Goal: Information Seeking & Learning: Find specific fact

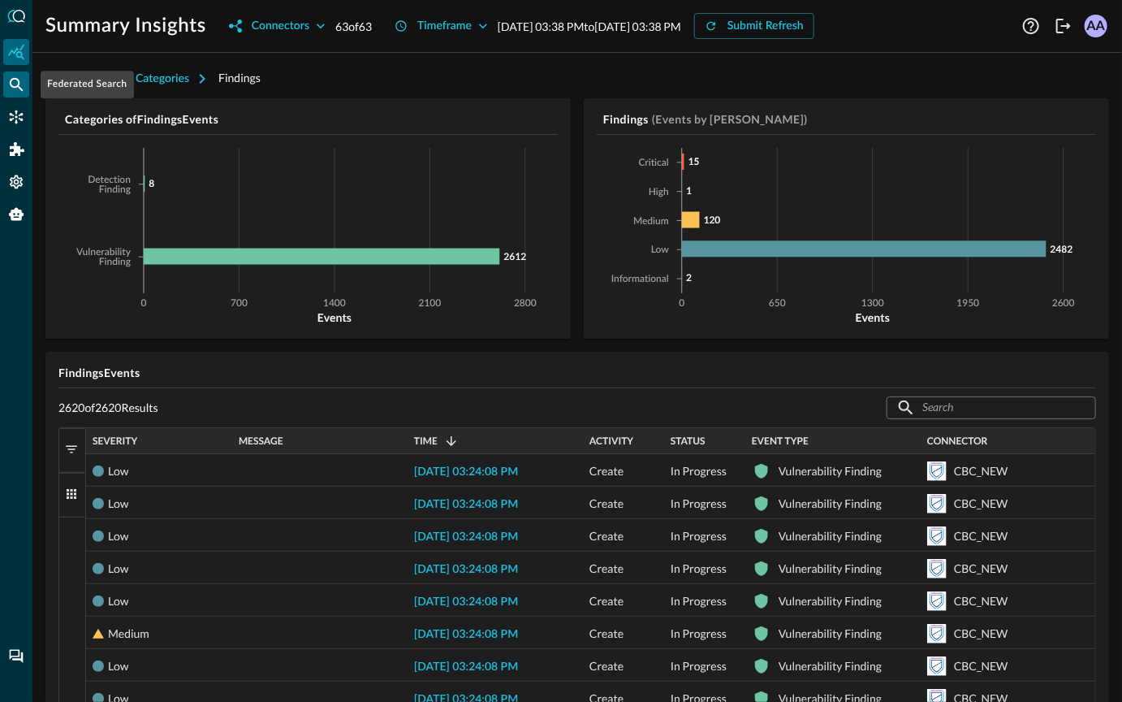
click at [18, 76] on icon "Federated Search" at bounding box center [16, 84] width 16 height 16
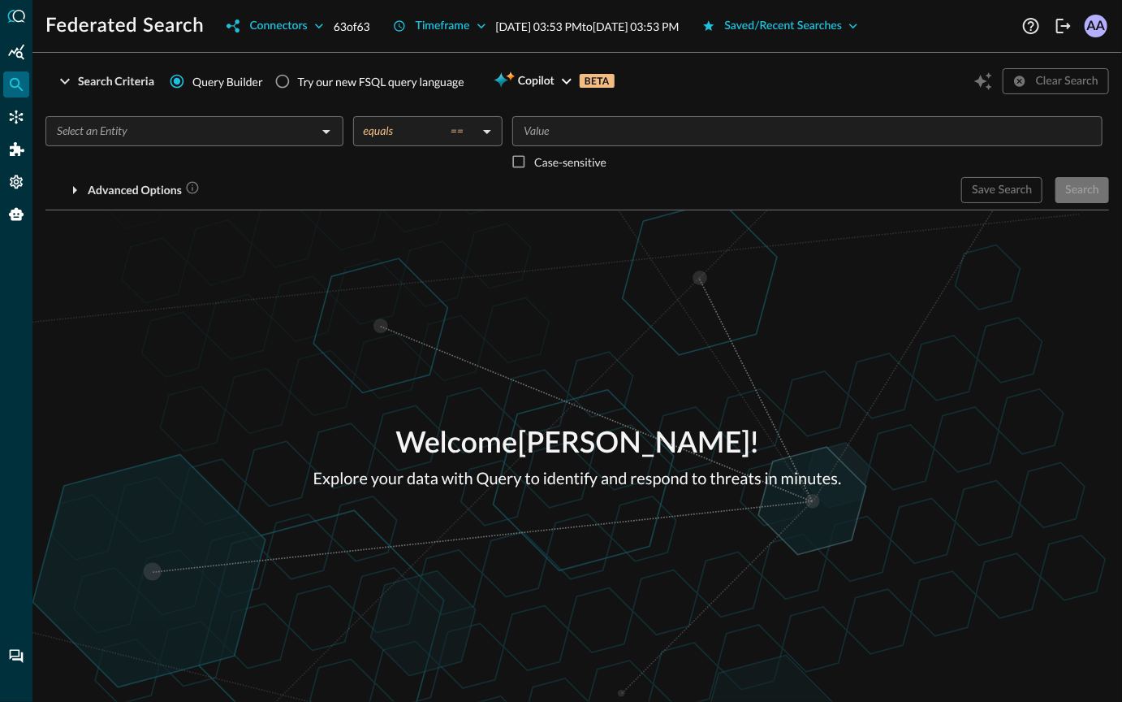
click at [341, 81] on div "Try our new FSQL query language" at bounding box center [381, 81] width 166 height 17
click at [298, 81] on input "Try our new FSQL query language" at bounding box center [282, 81] width 31 height 31
radio input "true"
radio input "false"
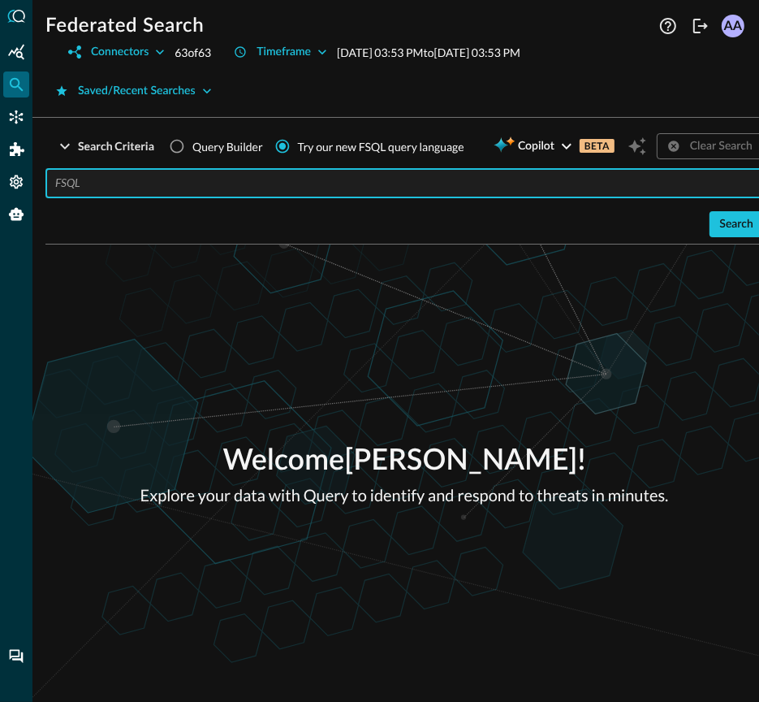
click at [482, 188] on input "text" at bounding box center [409, 183] width 708 height 30
paste input "QUERY #network.**.** WITH %ip IN '[TECHNICAL_ID]', '[TECHNICAL_ID]', '[TECHNICA…"
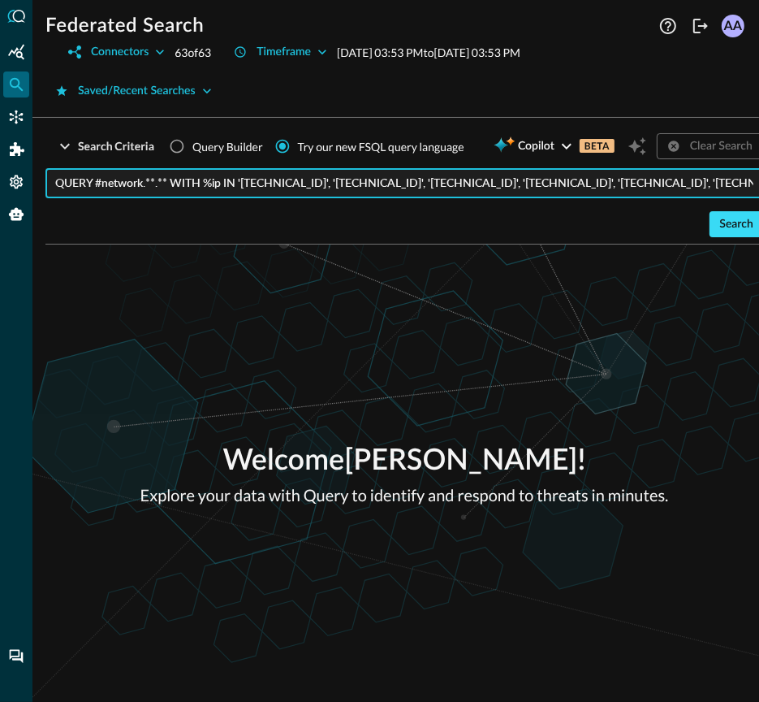
type input "QUERY #network.**.** WITH %ip IN '[TECHNICAL_ID]', '[TECHNICAL_ID]', '[TECHNICA…"
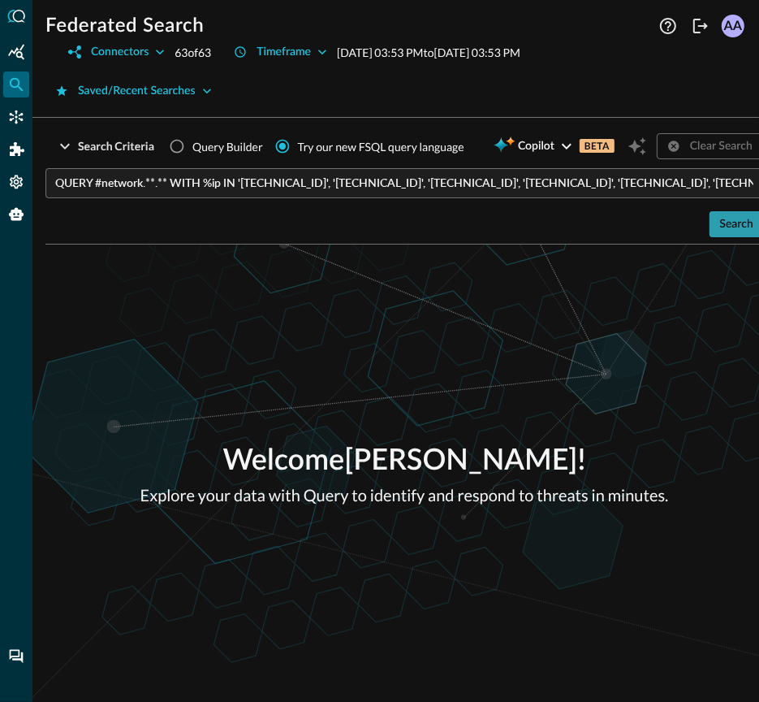
click at [735, 222] on div "Search" at bounding box center [737, 224] width 34 height 20
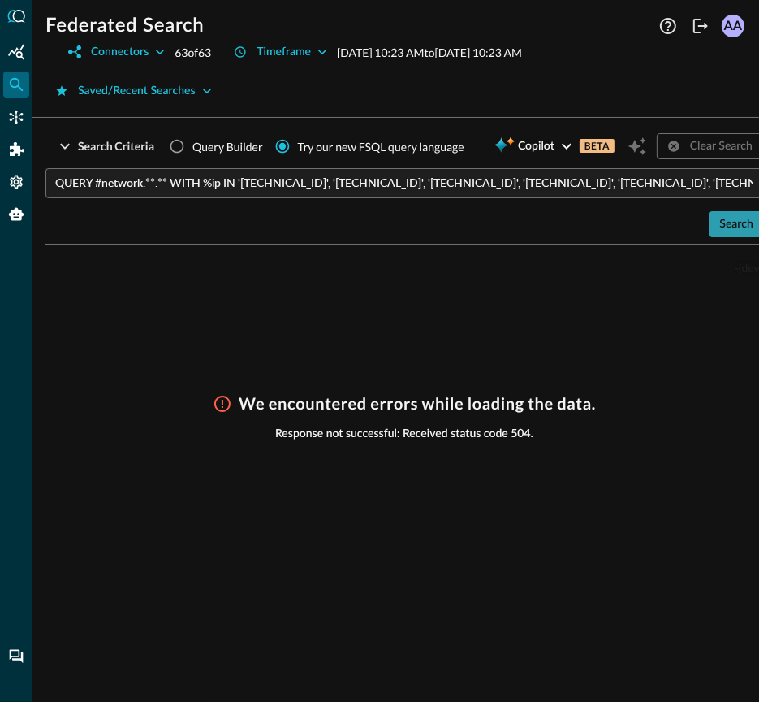
click at [734, 224] on div "Search" at bounding box center [737, 224] width 34 height 20
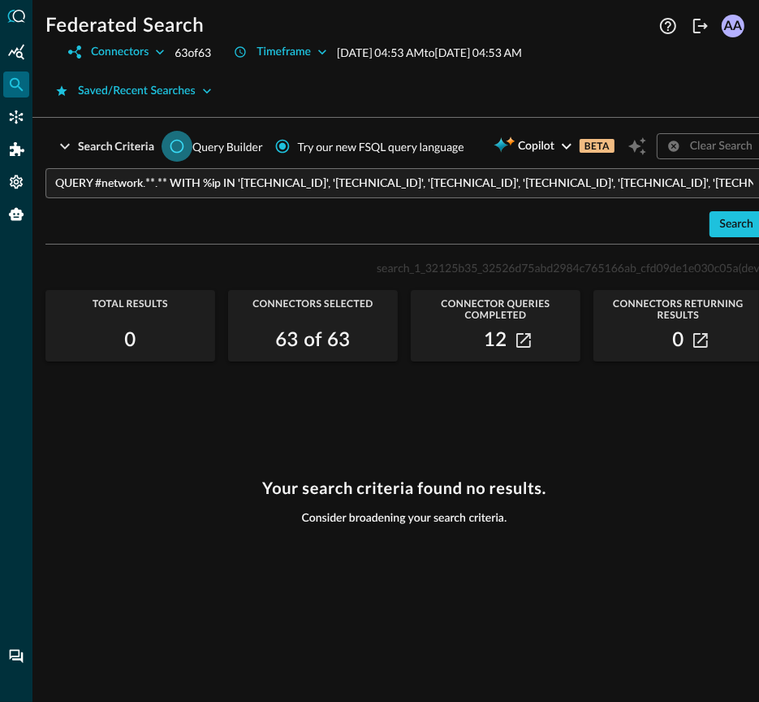
click at [168, 149] on input "Query Builder" at bounding box center [177, 146] width 31 height 31
radio input "true"
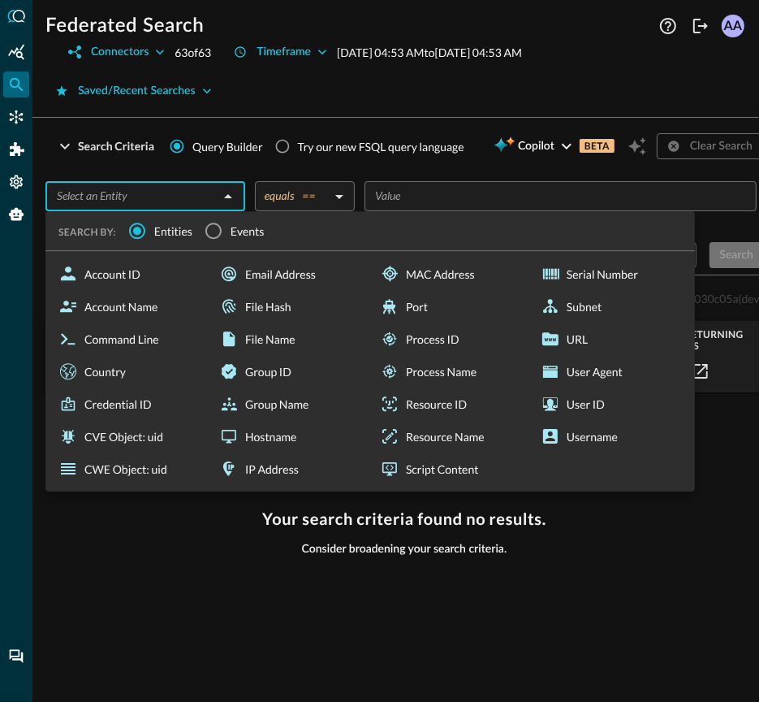
click at [192, 189] on input "text" at bounding box center [131, 196] width 163 height 20
click at [280, 468] on div "IP Address" at bounding box center [290, 468] width 154 height 32
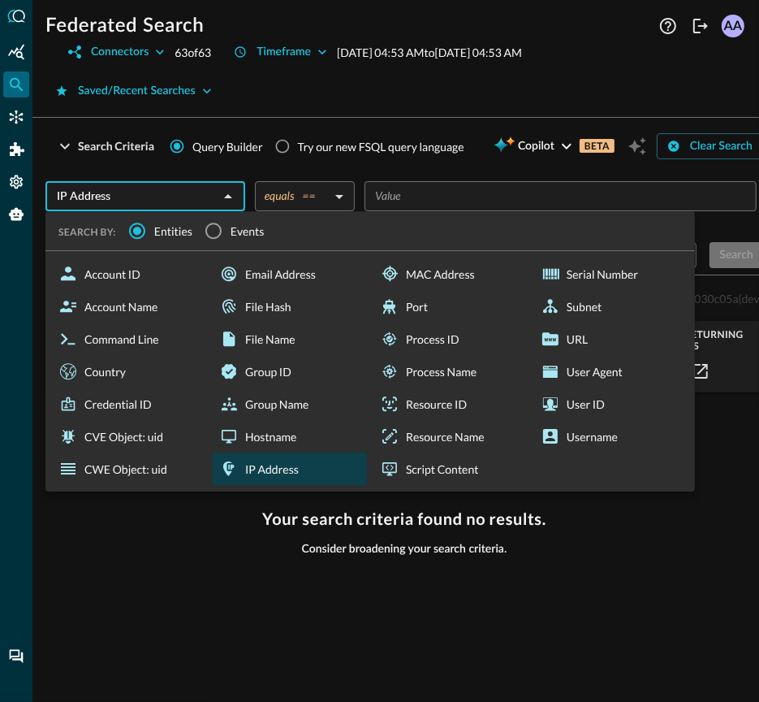
type input "IP Address"
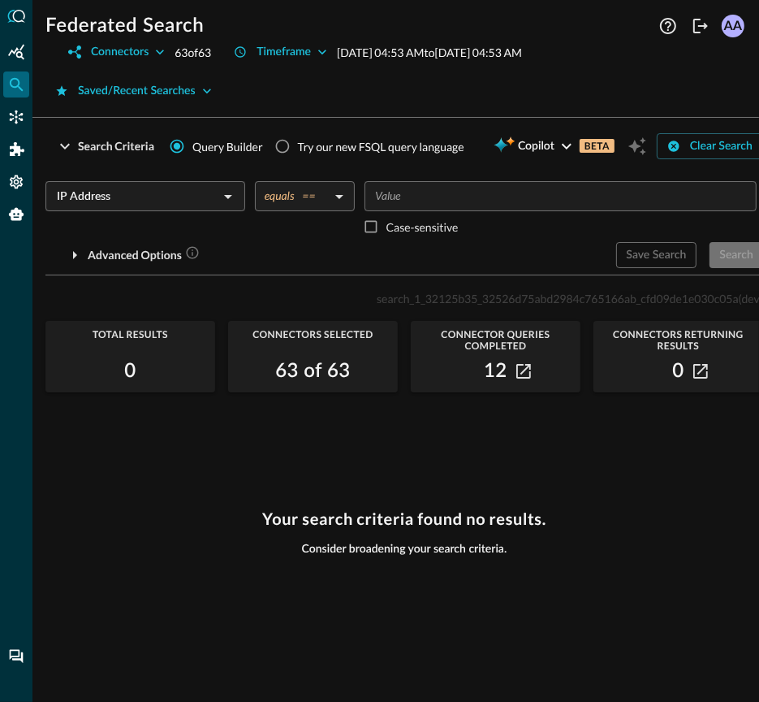
click at [383, 197] on input "Value" at bounding box center [560, 196] width 380 height 20
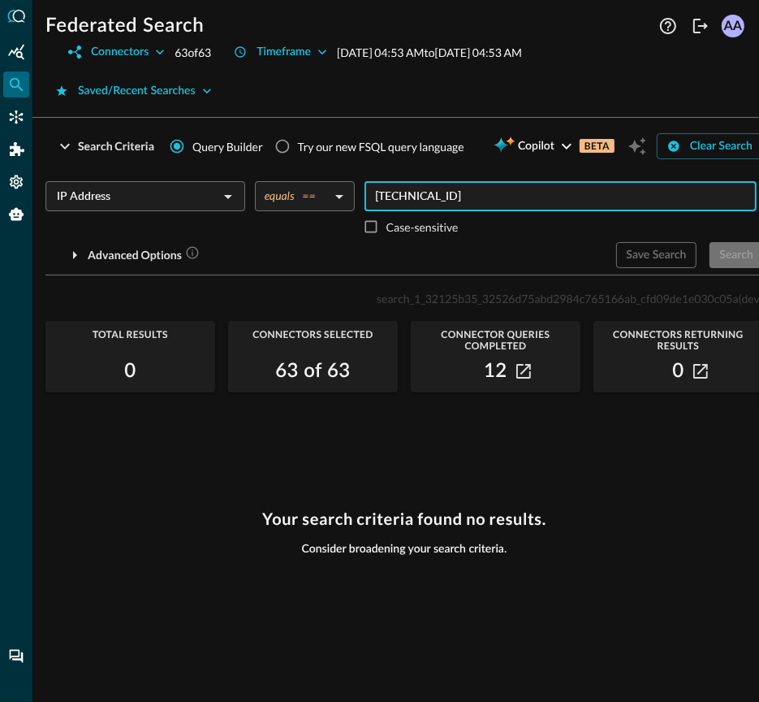
type input "[TECHNICAL_ID]"
click at [380, 263] on div "Advanced Options" at bounding box center [324, 255] width 558 height 26
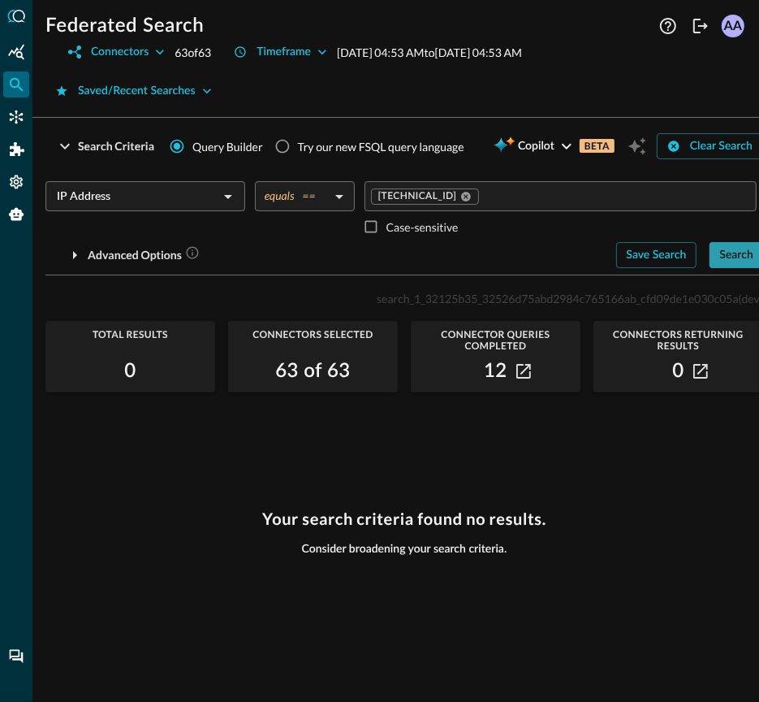
click at [728, 266] on button "Search" at bounding box center [737, 255] width 54 height 26
